Goal: Information Seeking & Learning: Learn about a topic

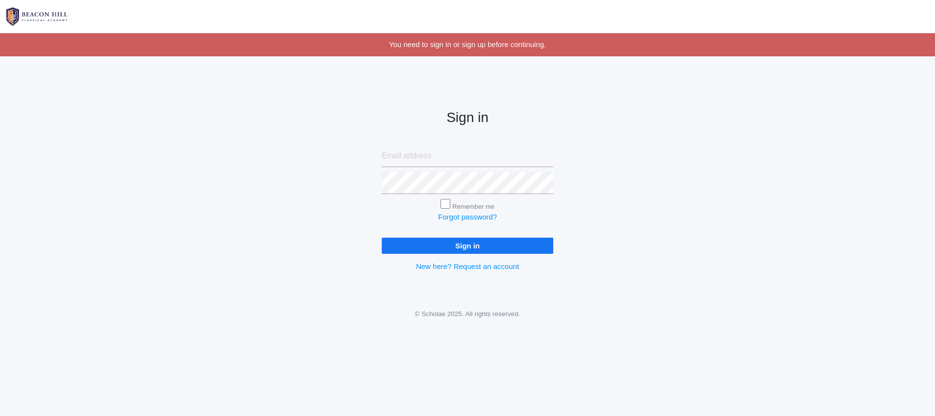
type input "bobbylangin@gmail.com"
click at [503, 240] on input "Sign in" at bounding box center [467, 246] width 171 height 16
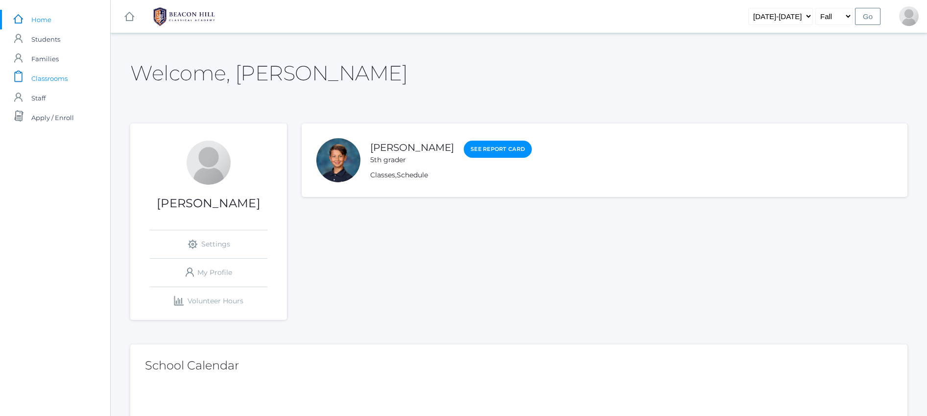
click at [33, 73] on span "Classrooms" at bounding box center [49, 79] width 36 height 20
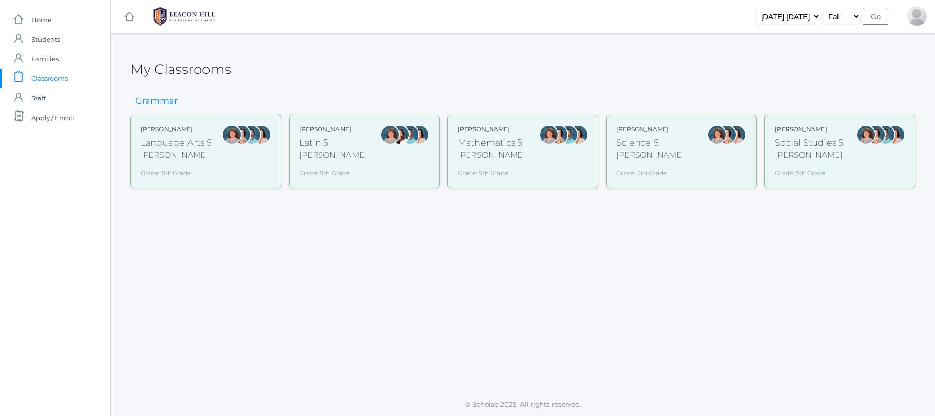
click at [252, 164] on div at bounding box center [251, 151] width 20 height 53
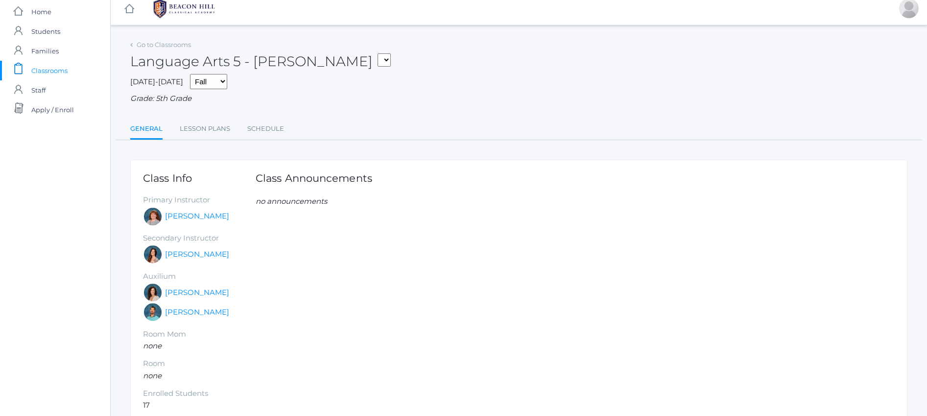
scroll to position [56, 0]
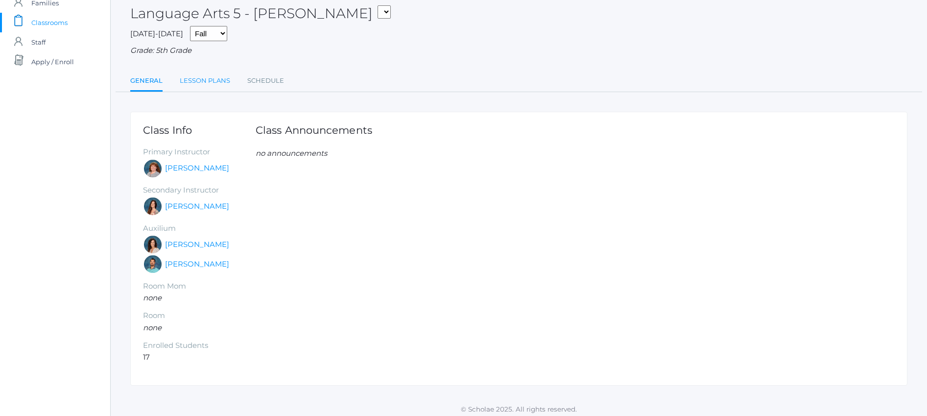
click at [214, 75] on link "Lesson Plans" at bounding box center [205, 81] width 50 height 20
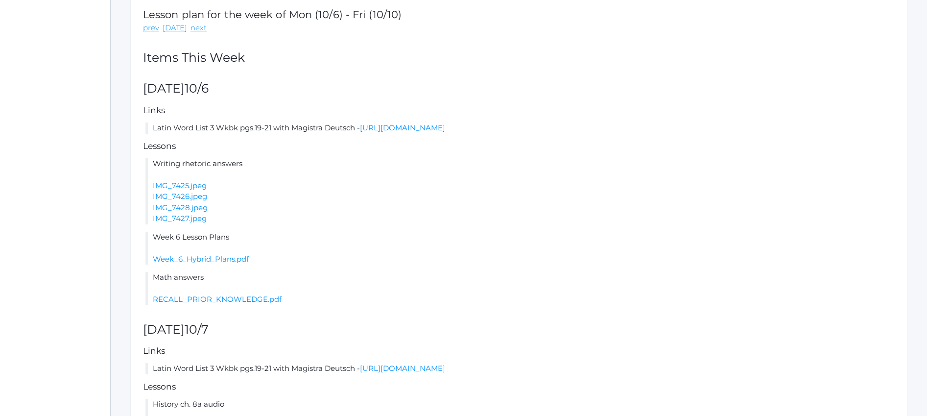
scroll to position [305, 0]
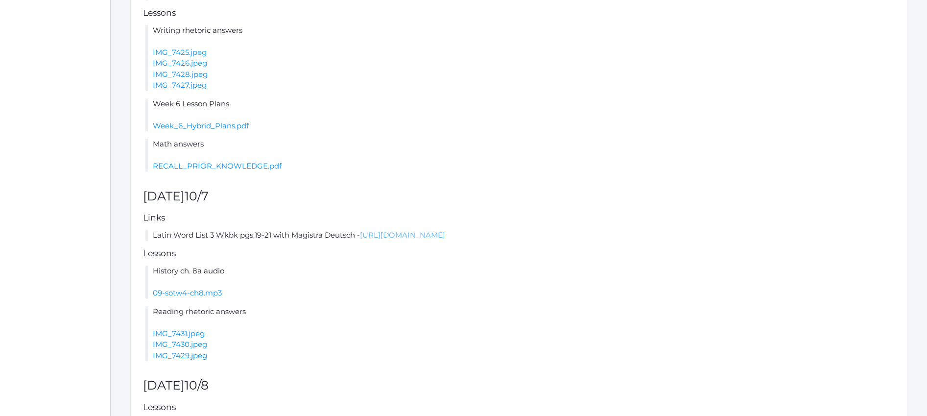
click at [427, 233] on link "https://drive.google.com/file/d/11ZdZv5Va2JF2OwrC22_rAItV-G-TTPDR/view?usp=shar…" at bounding box center [402, 234] width 85 height 9
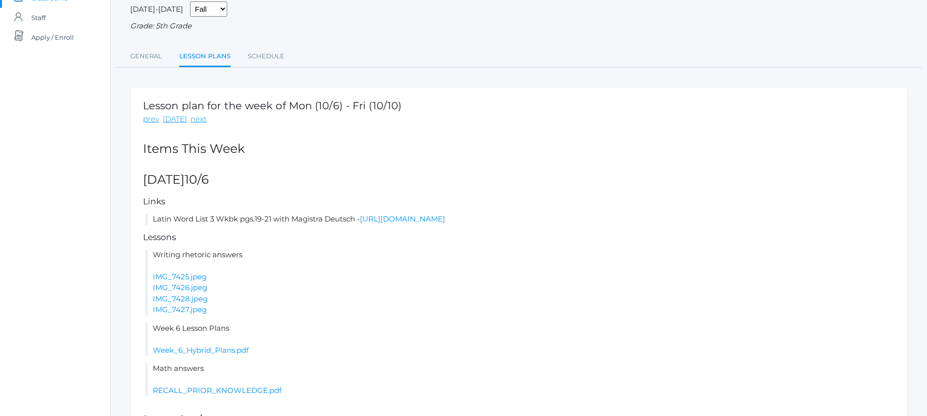
scroll to position [0, 0]
